Goal: Task Accomplishment & Management: Manage account settings

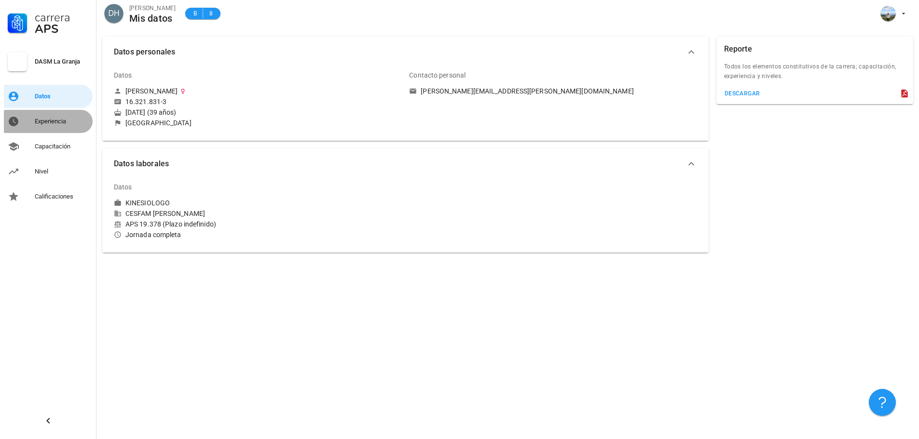
click at [66, 121] on div "Experiencia" at bounding box center [62, 122] width 54 height 8
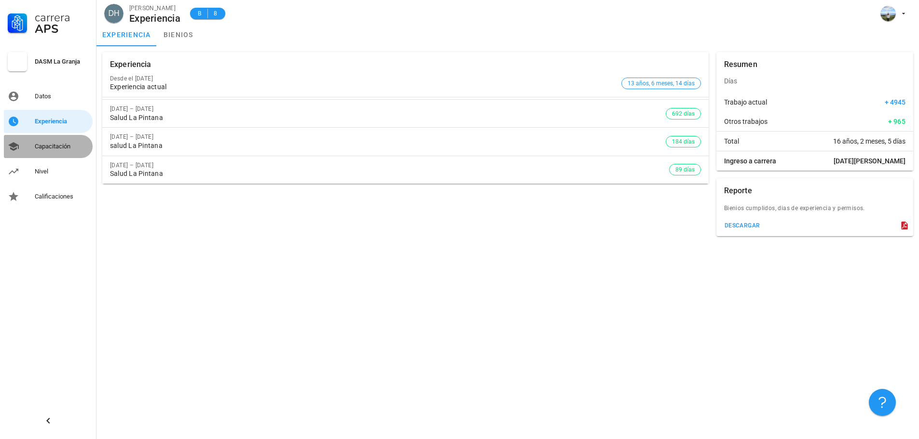
click at [51, 146] on div "Capacitación" at bounding box center [62, 147] width 54 height 8
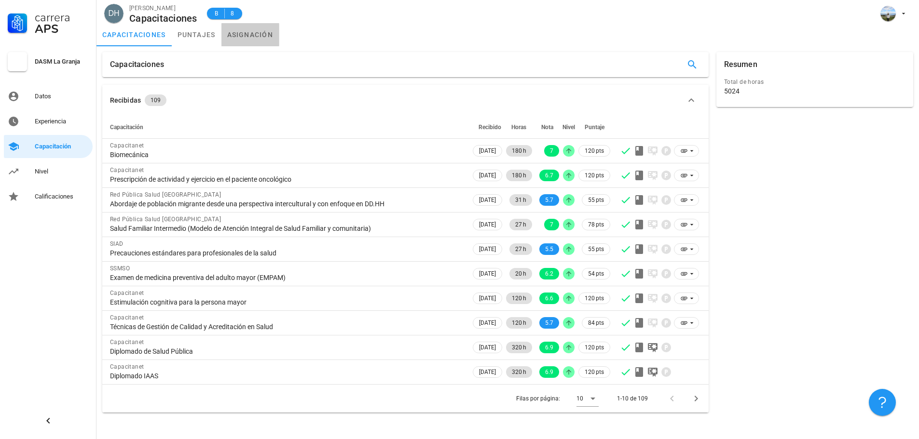
click at [268, 37] on link "asignación" at bounding box center [250, 34] width 58 height 23
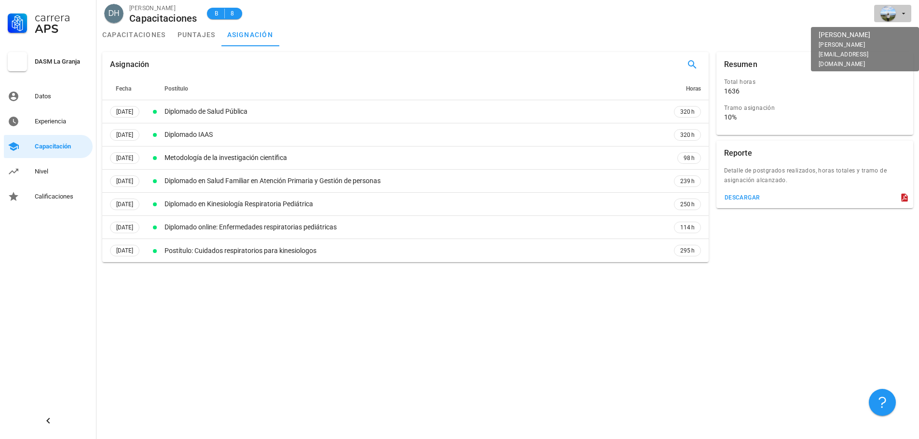
click at [897, 13] on span "button" at bounding box center [892, 13] width 29 height 15
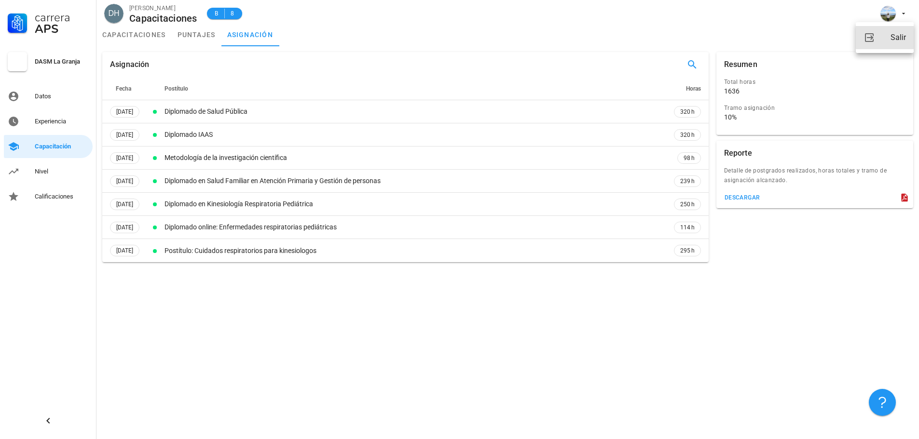
click at [895, 35] on div "Salir" at bounding box center [897, 37] width 15 height 19
